Goal: Information Seeking & Learning: Learn about a topic

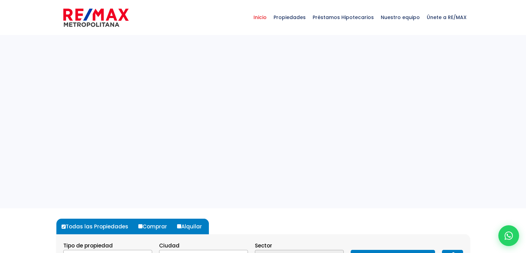
select select
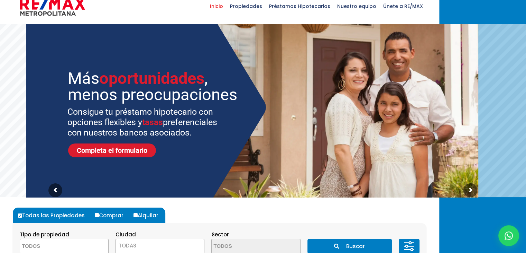
scroll to position [11, 0]
click at [266, 2] on span "Propiedades" at bounding box center [246, 6] width 39 height 21
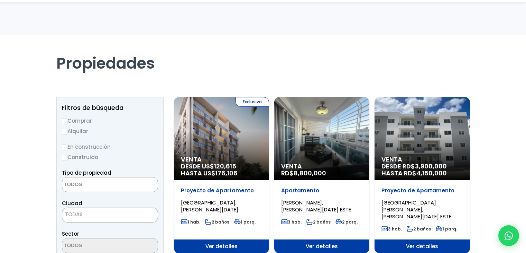
select select
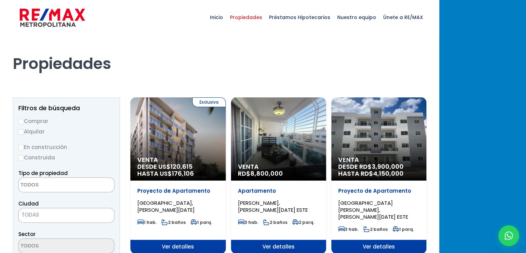
click at [226, 149] on div "Exclusiva Venta DESDE US$ 120,615 HASTA US$ 176,106" at bounding box center [177, 138] width 95 height 83
click at [226, 146] on div "Exclusiva Venta DESDE US$ 120,615 HASTA US$ 176,106" at bounding box center [177, 138] width 95 height 83
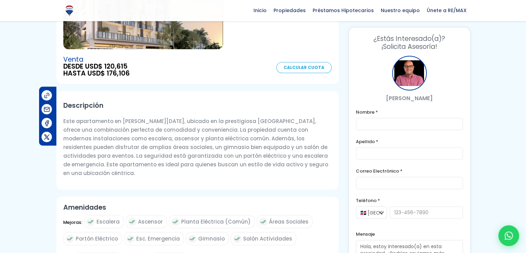
scroll to position [103, 0]
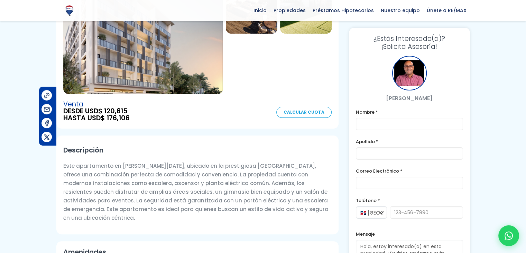
click at [304, 181] on p "Este apartamento en Santo Domingo de Guzmán, ubicado en la prestigiosa Zona Uni…" at bounding box center [197, 191] width 268 height 61
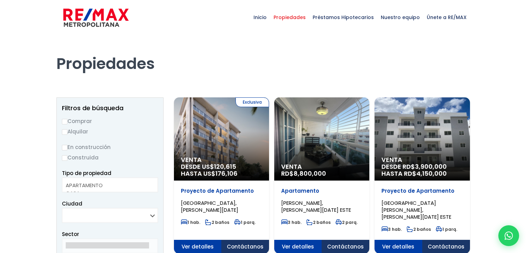
select select
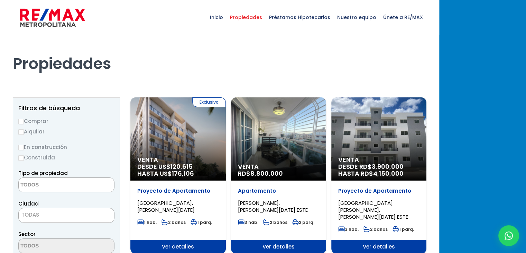
click at [85, 23] on img at bounding box center [52, 17] width 65 height 21
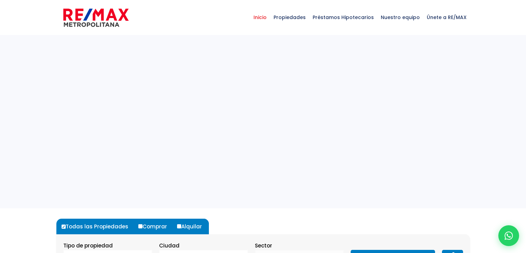
select select
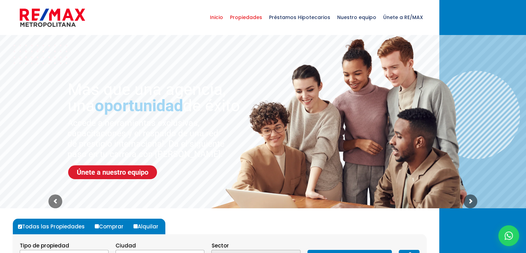
click at [266, 21] on span "Propiedades" at bounding box center [246, 17] width 39 height 21
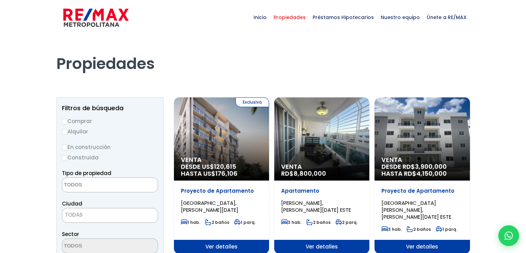
select select
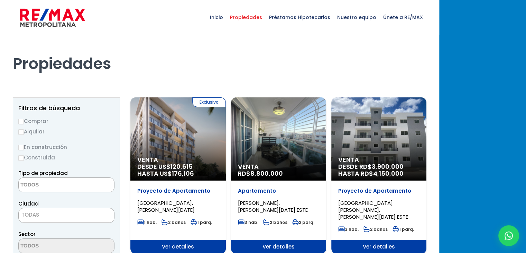
click at [226, 151] on div "Exclusiva Venta DESDE US$ 120,615 HASTA US$ 176,106" at bounding box center [177, 138] width 95 height 83
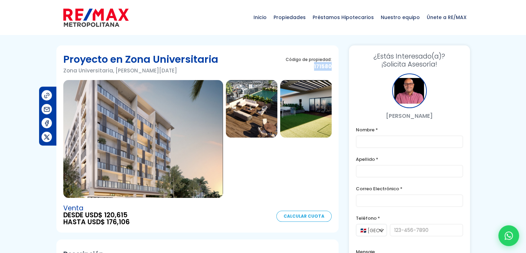
drag, startPoint x: 334, startPoint y: 68, endPoint x: 314, endPoint y: 71, distance: 20.2
click at [314, 71] on section "Proyecto en Zona Universitaria Zona Universitaria, Santo Domingo De Guzmán Códi…" at bounding box center [197, 138] width 282 height 187
copy span "171580"
drag, startPoint x: 282, startPoint y: 164, endPoint x: 287, endPoint y: 143, distance: 21.8
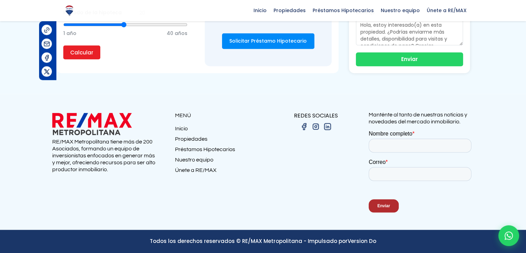
scroll to position [576, 0]
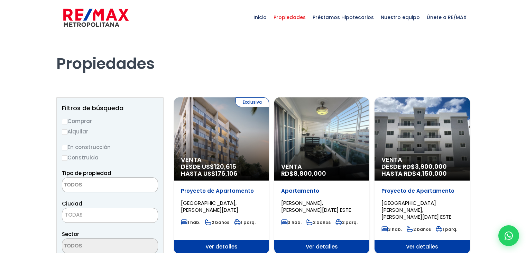
select select
click at [269, 156] on div "Venta RD$ 8,800,000" at bounding box center [221, 138] width 95 height 83
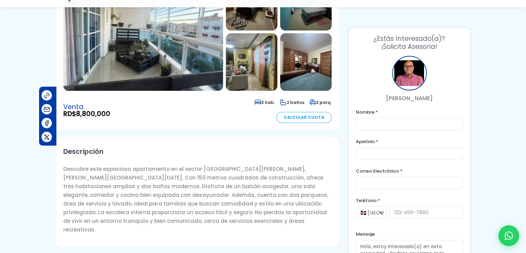
scroll to position [121, 0]
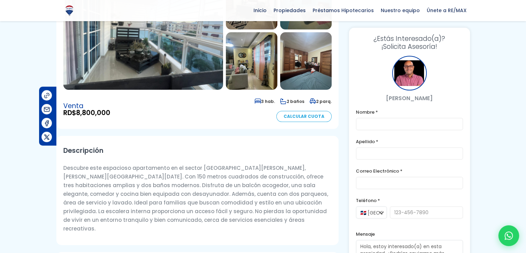
click at [415, 109] on label "Nombre *" at bounding box center [409, 112] width 107 height 9
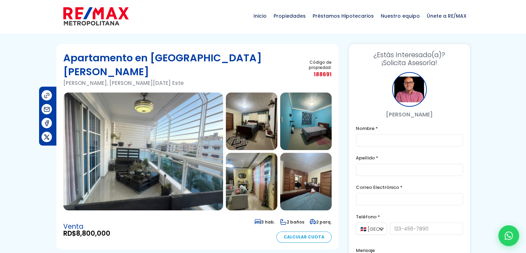
scroll to position [0, 0]
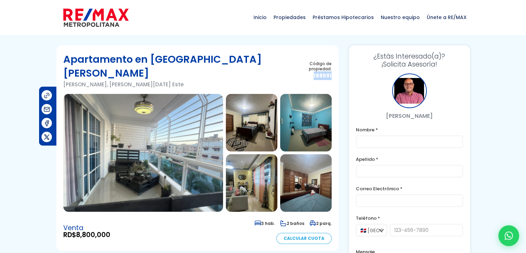
drag, startPoint x: 331, startPoint y: 64, endPoint x: 314, endPoint y: 70, distance: 17.9
click at [314, 71] on span "188691" at bounding box center [312, 75] width 37 height 9
copy span "188691"
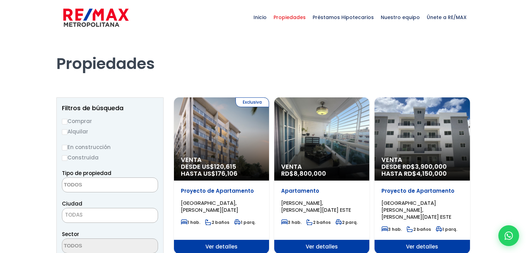
select select
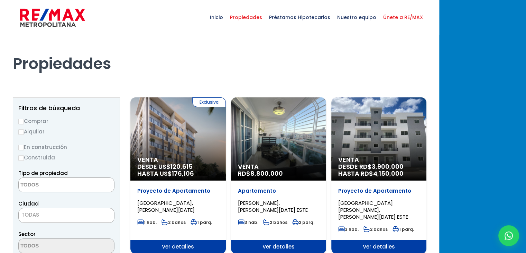
click at [427, 12] on span "Únete a RE/MAX" at bounding box center [403, 17] width 47 height 21
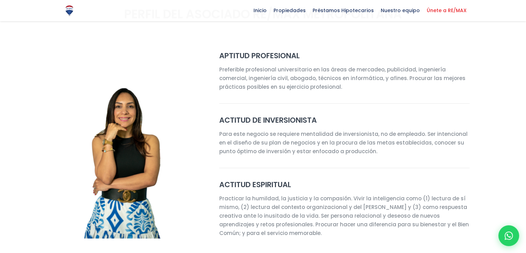
scroll to position [454, 0]
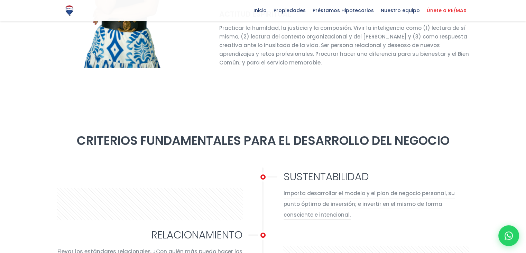
select select "DO"
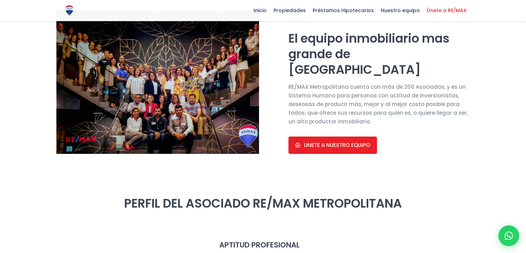
scroll to position [0, 0]
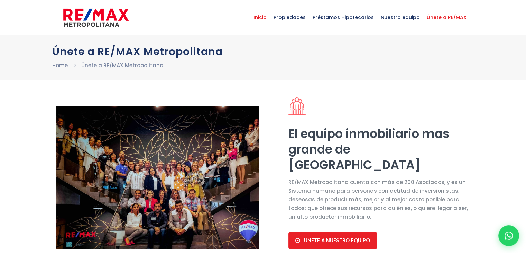
click at [262, 20] on span "Inicio" at bounding box center [260, 17] width 20 height 21
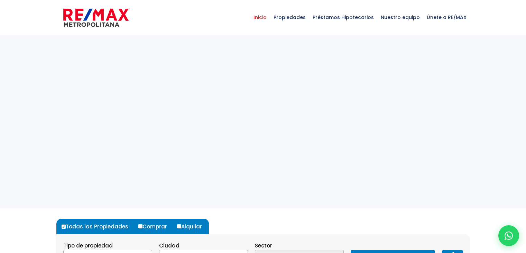
select select
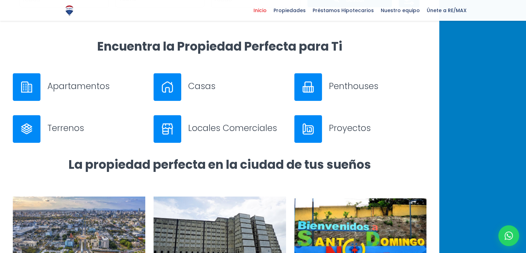
scroll to position [249, 0]
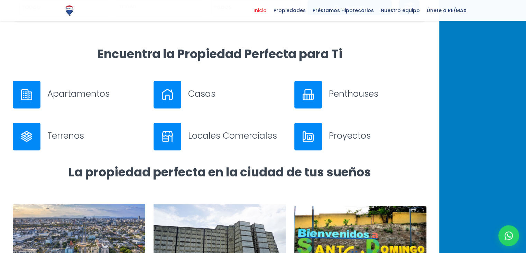
click at [137, 93] on h3 "Apartamentos" at bounding box center [96, 94] width 98 height 12
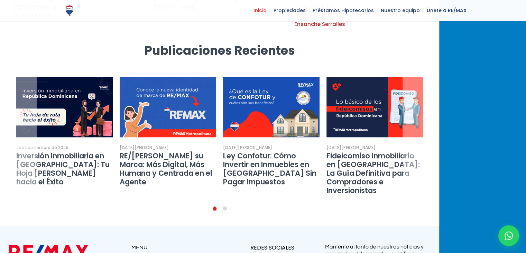
scroll to position [1267, 0]
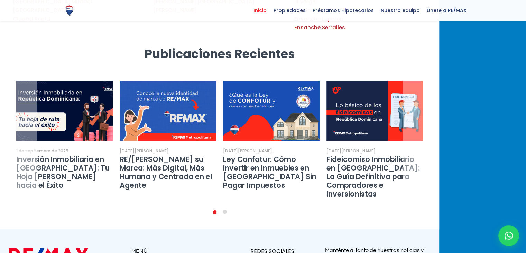
click at [118, 77] on img at bounding box center [64, 110] width 106 height 66
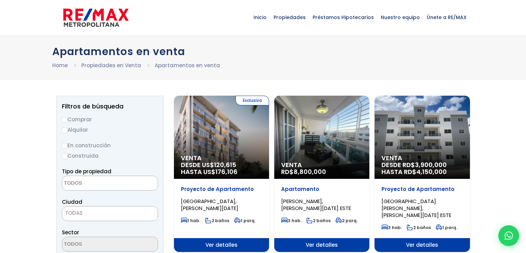
select select
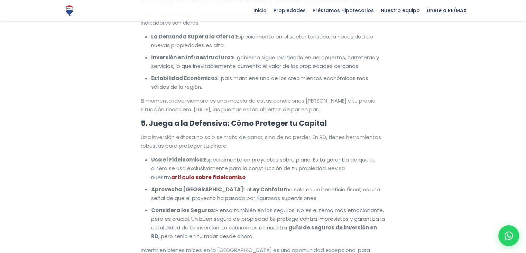
scroll to position [1122, 0]
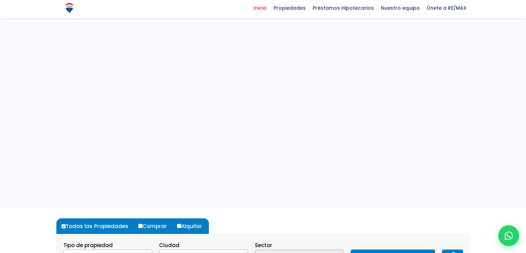
select select
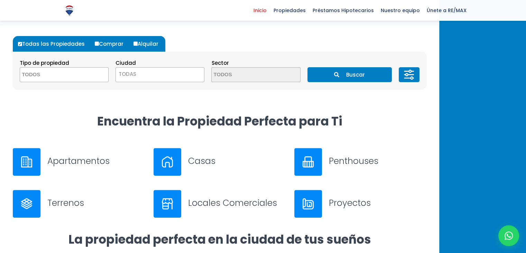
scroll to position [183, 0]
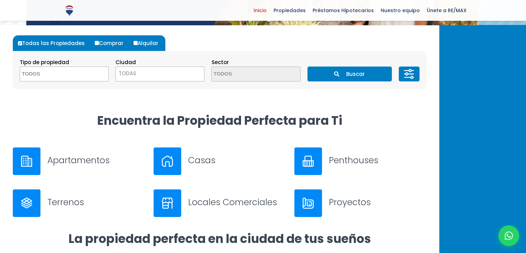
click at [238, 161] on h3 "Casas" at bounding box center [237, 160] width 98 height 12
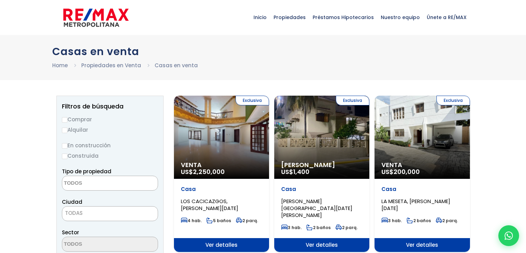
select select
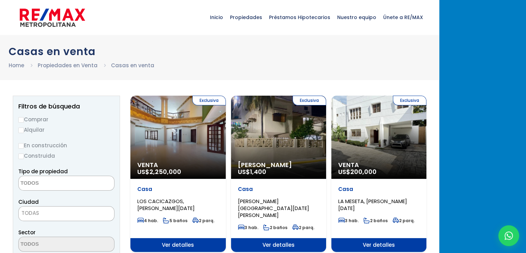
click at [226, 141] on div "Exclusiva Venta US$ 2,250,000" at bounding box center [177, 136] width 95 height 83
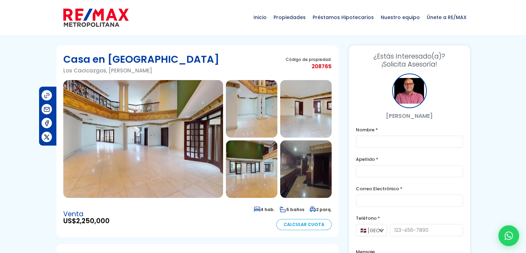
drag, startPoint x: 232, startPoint y: 148, endPoint x: 158, endPoint y: 214, distance: 99.5
click at [158, 214] on div "Venta US$ 2,250,000 4 hab. 5 baños 2 parq. Calcular Cuota" at bounding box center [197, 216] width 268 height 25
click at [324, 67] on span "208765" at bounding box center [309, 66] width 46 height 9
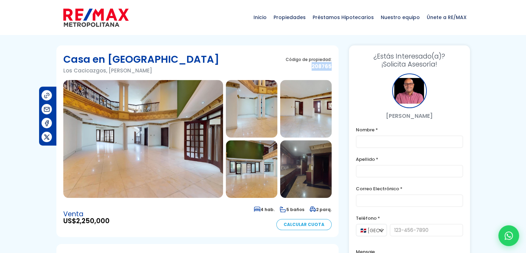
copy section "208765"
